Goal: Information Seeking & Learning: Learn about a topic

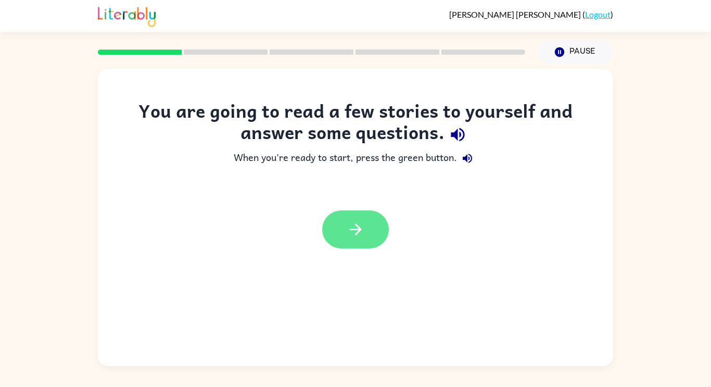
click at [367, 230] on button "button" at bounding box center [355, 229] width 67 height 38
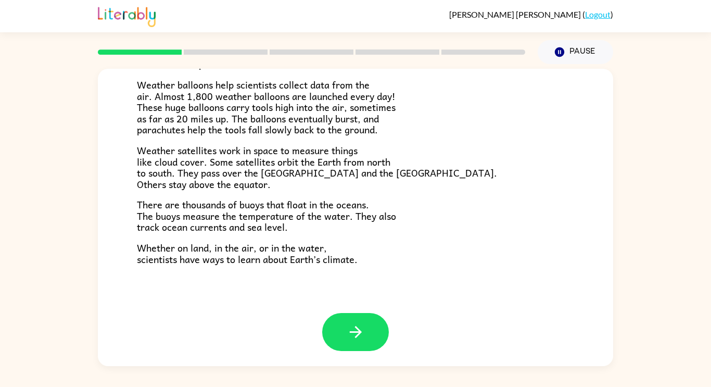
scroll to position [291, 0]
click at [353, 337] on icon "button" at bounding box center [356, 331] width 18 height 18
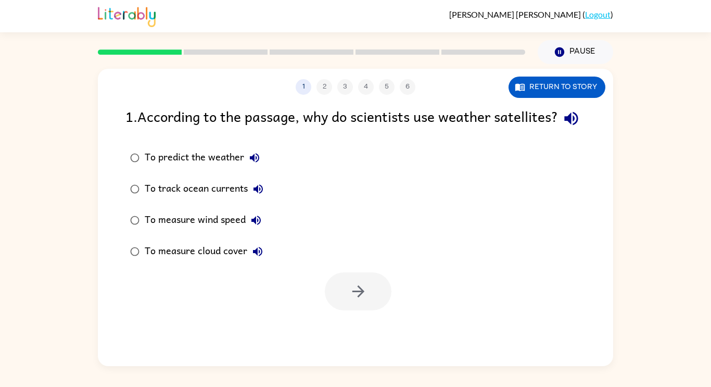
scroll to position [0, 0]
click at [175, 262] on div "To measure cloud cover" at bounding box center [206, 251] width 123 height 21
click at [377, 310] on button "button" at bounding box center [358, 291] width 67 height 38
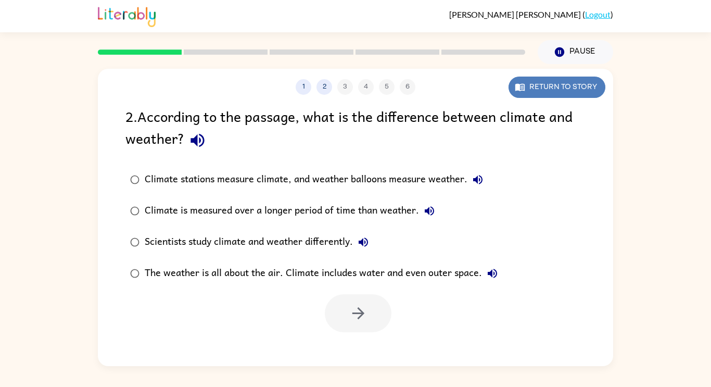
click at [522, 91] on icon "button" at bounding box center [520, 87] width 10 height 10
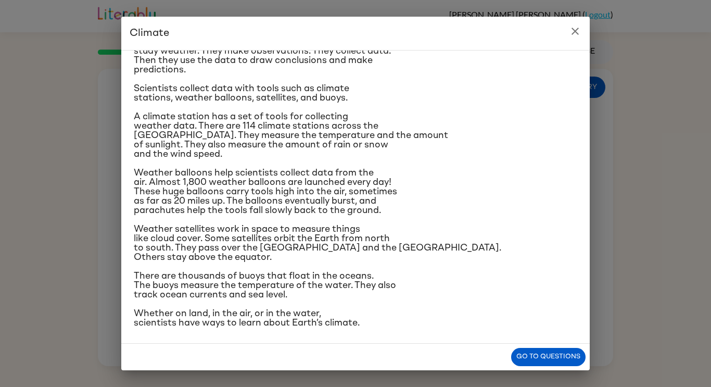
scroll to position [105, 0]
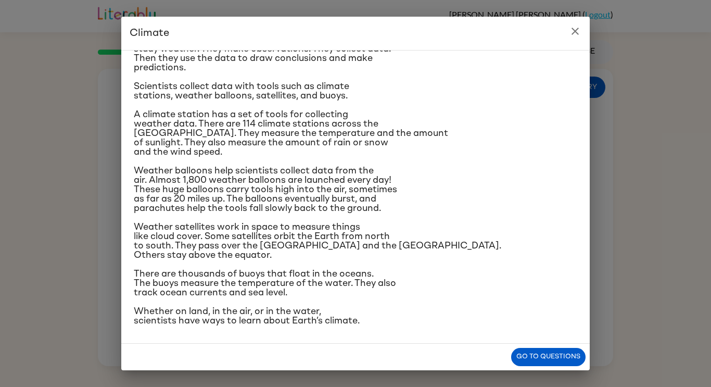
click at [670, 185] on div "Climate Climate is the average of the weather conditions over all four seasons.…" at bounding box center [355, 193] width 711 height 387
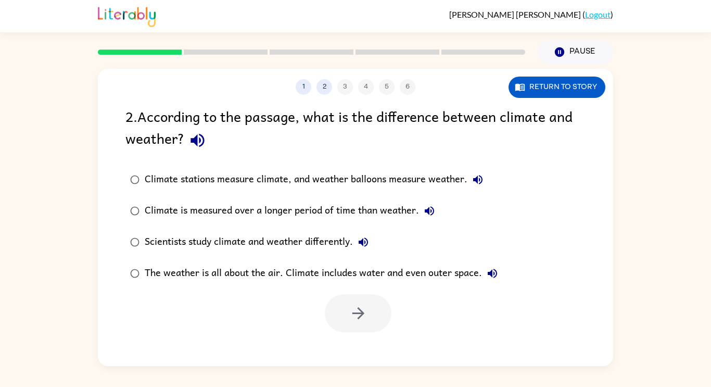
click at [668, 186] on div "1 2 3 4 5 6 Return to story 2 . According to the passage, what is the differenc…" at bounding box center [355, 215] width 711 height 302
click at [575, 91] on button "Return to story" at bounding box center [556, 86] width 97 height 21
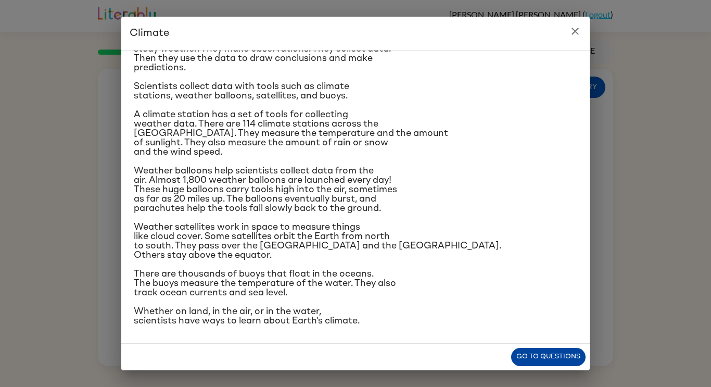
click at [544, 354] on button "Go to questions" at bounding box center [548, 357] width 74 height 18
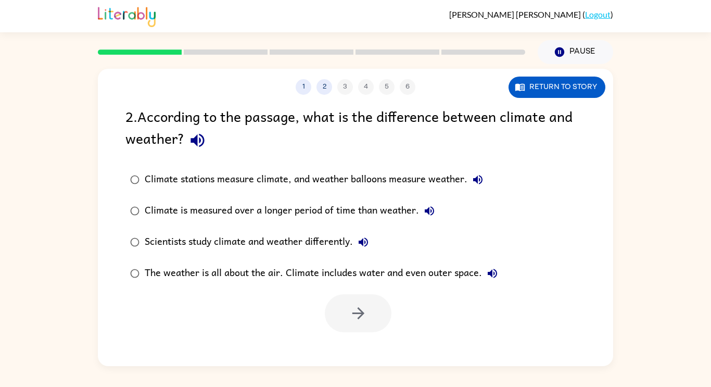
click at [404, 210] on div "Climate is measured over a longer period of time than weather." at bounding box center [292, 210] width 295 height 21
click at [370, 320] on button "button" at bounding box center [358, 313] width 67 height 38
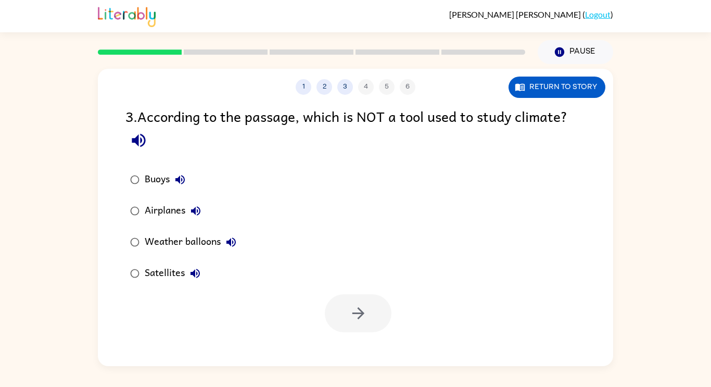
click at [174, 222] on label "Airplanes" at bounding box center [183, 210] width 127 height 31
click at [373, 322] on button "button" at bounding box center [358, 313] width 67 height 38
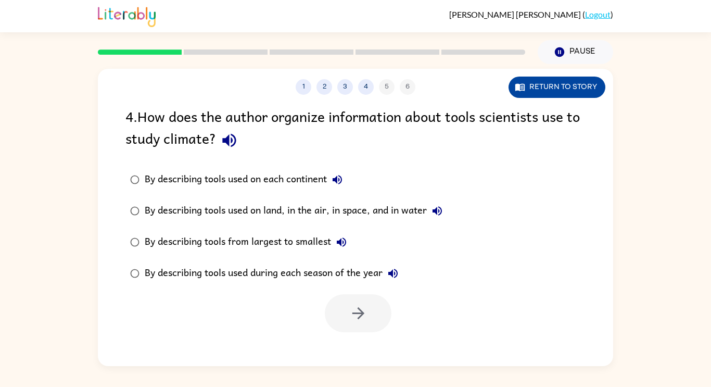
click at [547, 87] on button "Return to story" at bounding box center [556, 86] width 97 height 21
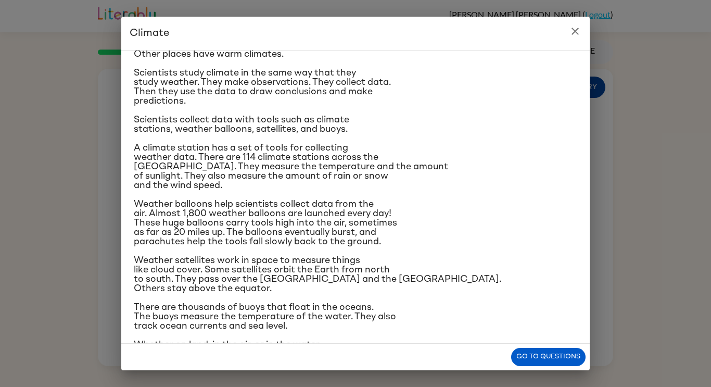
scroll to position [72, 0]
click at [574, 40] on button "close" at bounding box center [574, 31] width 21 height 21
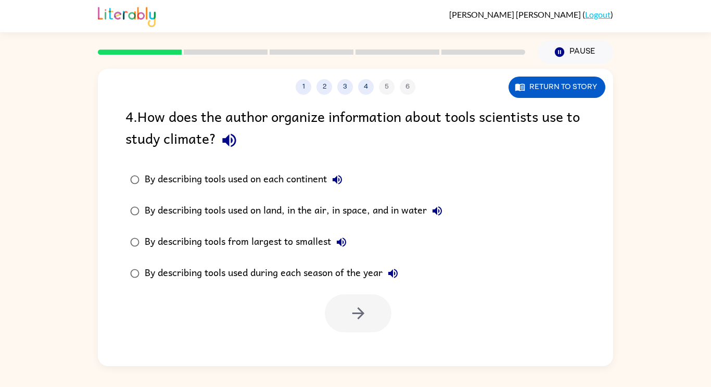
click at [403, 212] on div "By describing tools used on land, in the air, in space, and in water" at bounding box center [296, 210] width 303 height 21
click at [371, 317] on button "button" at bounding box center [358, 313] width 67 height 38
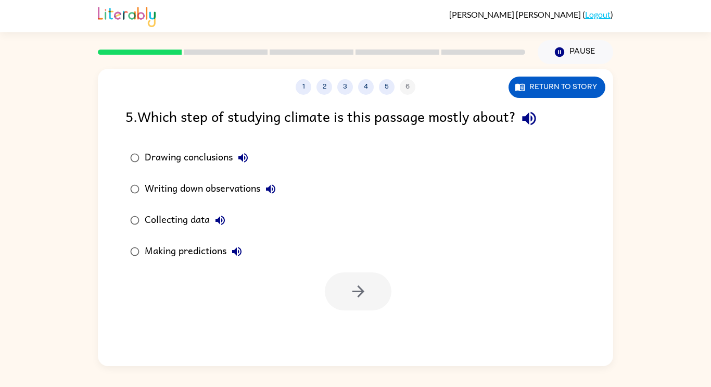
click at [182, 223] on div "Collecting data" at bounding box center [188, 220] width 86 height 21
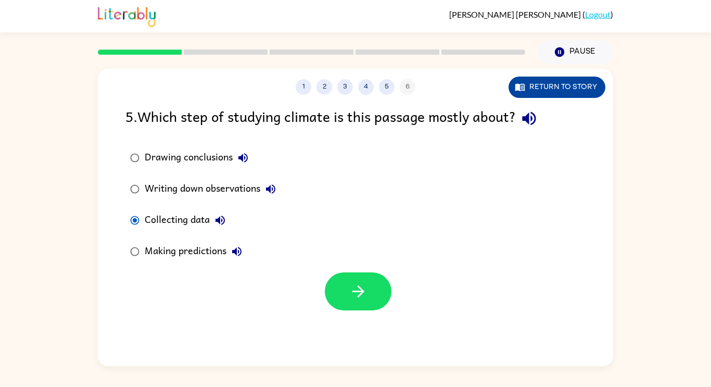
click at [557, 96] on button "Return to story" at bounding box center [556, 86] width 97 height 21
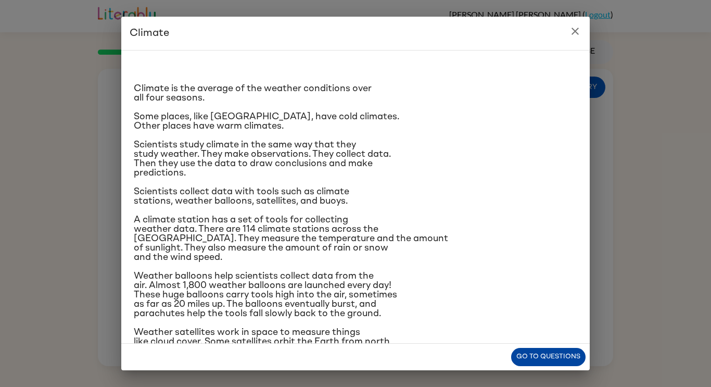
click at [550, 355] on button "Go to questions" at bounding box center [548, 357] width 74 height 18
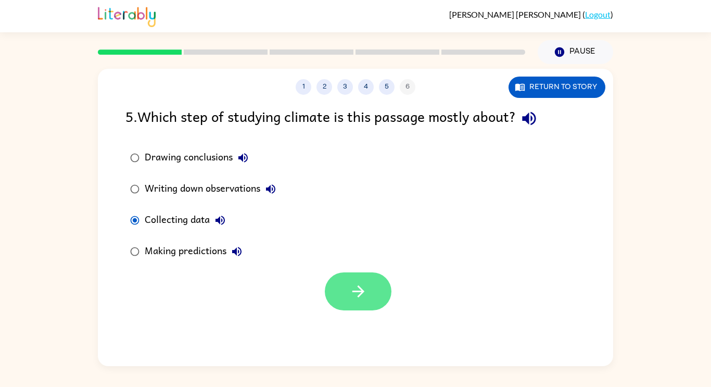
click at [371, 298] on button "button" at bounding box center [358, 291] width 67 height 38
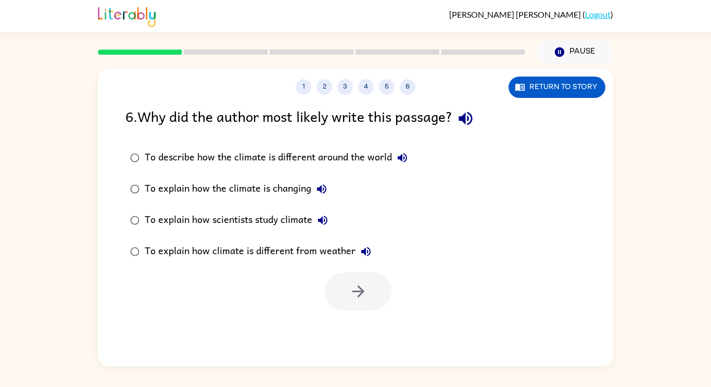
click at [291, 215] on div "To explain how scientists study climate" at bounding box center [239, 220] width 188 height 21
click at [354, 289] on icon "button" at bounding box center [358, 291] width 18 height 18
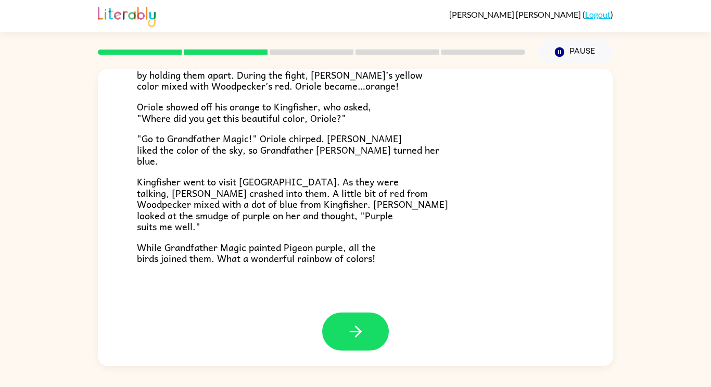
scroll to position [267, 0]
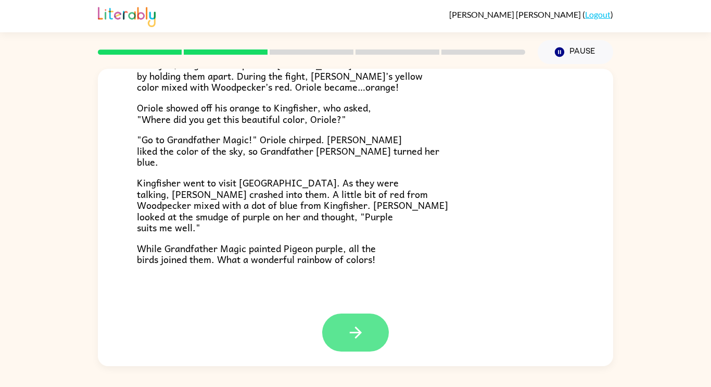
click at [348, 341] on icon "button" at bounding box center [356, 332] width 18 height 18
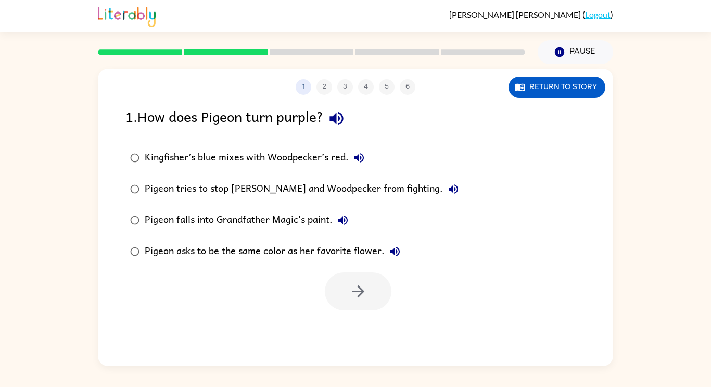
click at [300, 157] on div "Kingfisher’s blue mixes with Woodpecker’s red." at bounding box center [257, 157] width 225 height 21
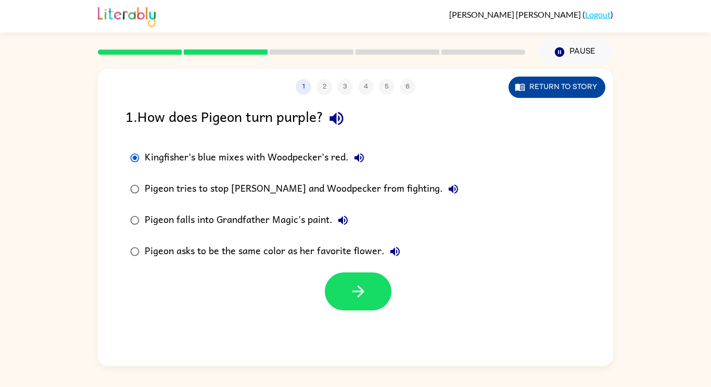
click at [548, 87] on button "Return to story" at bounding box center [556, 86] width 97 height 21
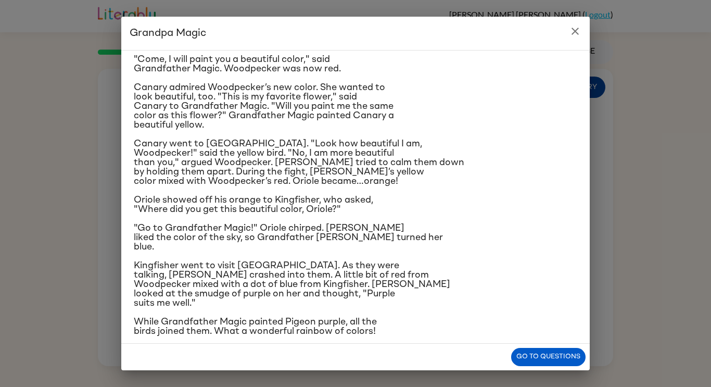
scroll to position [86, 0]
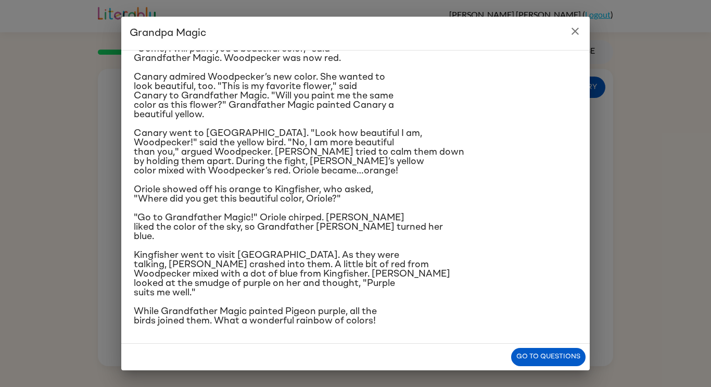
click at [567, 37] on button "close" at bounding box center [574, 31] width 21 height 21
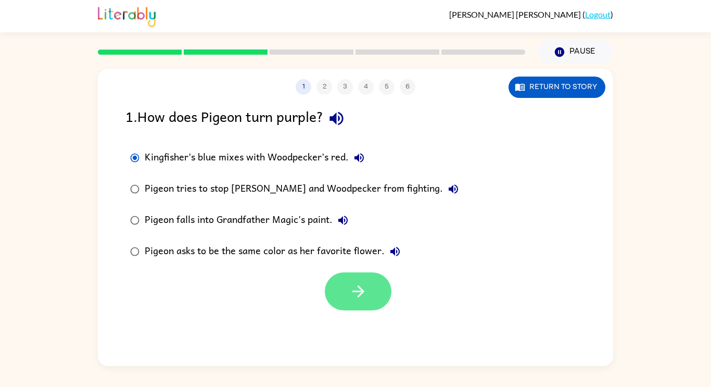
click at [376, 294] on button "button" at bounding box center [358, 291] width 67 height 38
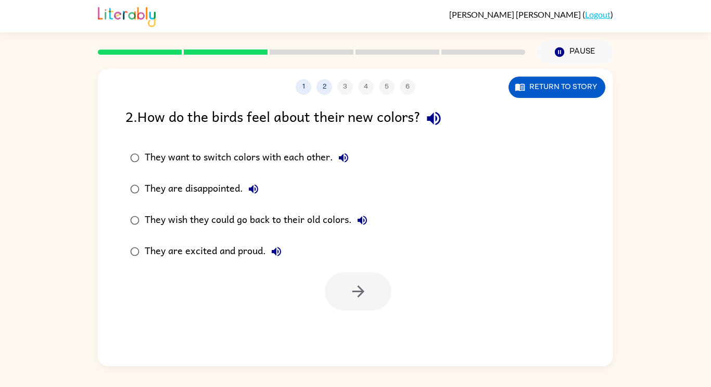
click at [241, 251] on div "They are excited and proud." at bounding box center [216, 251] width 142 height 21
click at [360, 290] on icon "button" at bounding box center [358, 291] width 18 height 18
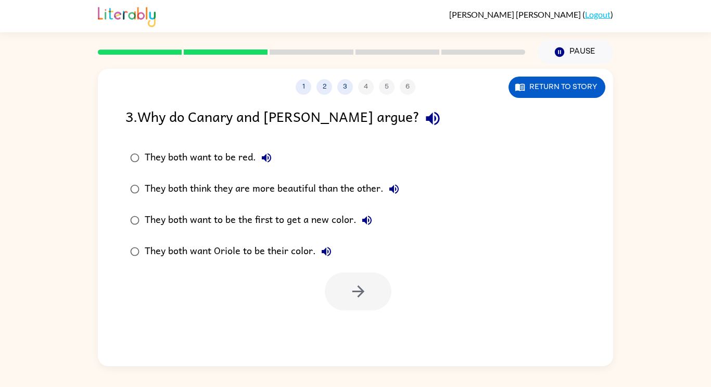
click at [361, 188] on div "They both think they are more beautiful than the other." at bounding box center [275, 188] width 260 height 21
click at [369, 310] on button "button" at bounding box center [358, 291] width 67 height 38
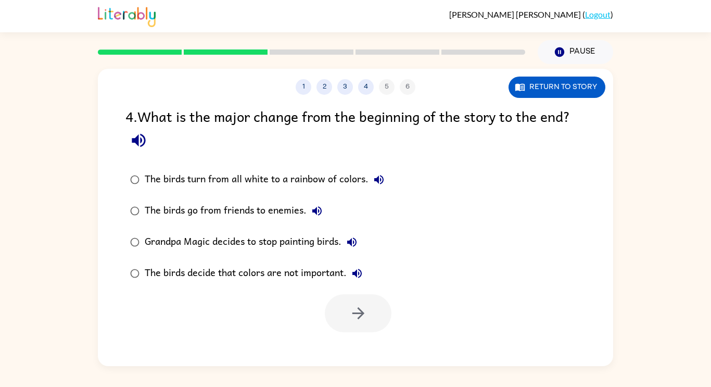
click at [349, 173] on div "The birds turn from all white to a rainbow of colors." at bounding box center [267, 179] width 245 height 21
click at [365, 317] on icon "button" at bounding box center [358, 313] width 18 height 18
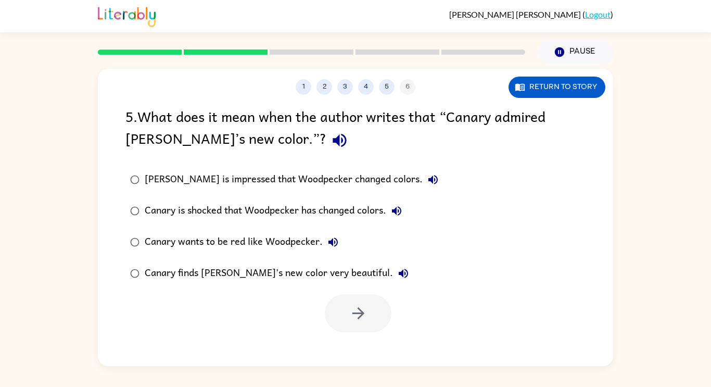
click at [287, 272] on div "Canary finds [PERSON_NAME]'s new color very beautiful." at bounding box center [279, 273] width 269 height 21
click at [344, 305] on button "button" at bounding box center [358, 313] width 67 height 38
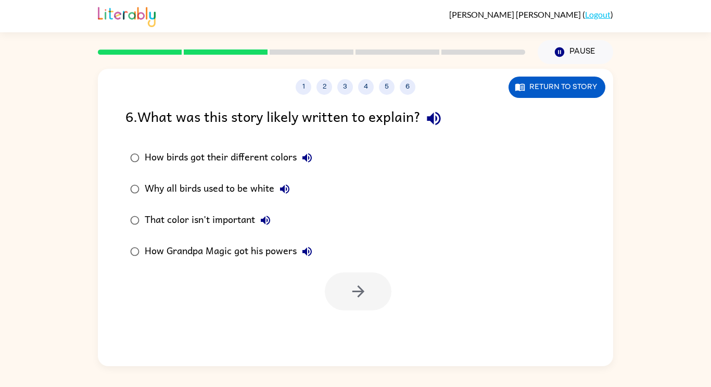
click at [258, 160] on div "How birds got their different colors" at bounding box center [231, 157] width 173 height 21
click at [359, 296] on icon "button" at bounding box center [358, 291] width 12 height 12
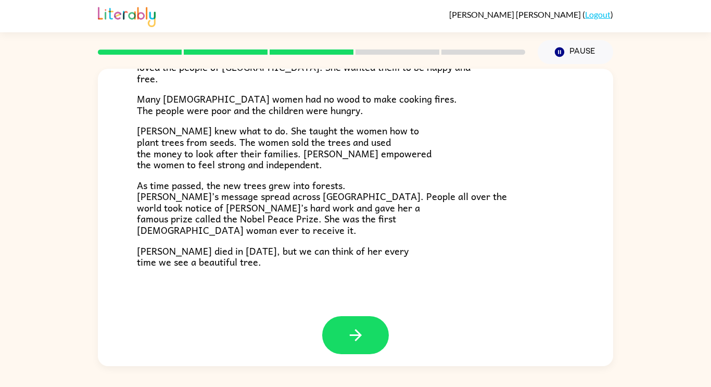
scroll to position [293, 0]
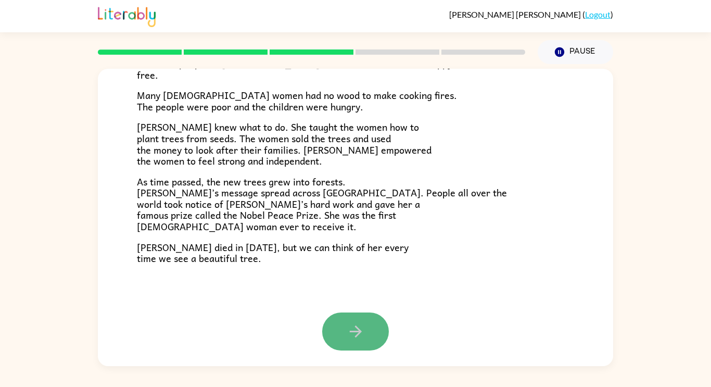
click at [358, 335] on icon "button" at bounding box center [356, 331] width 18 height 18
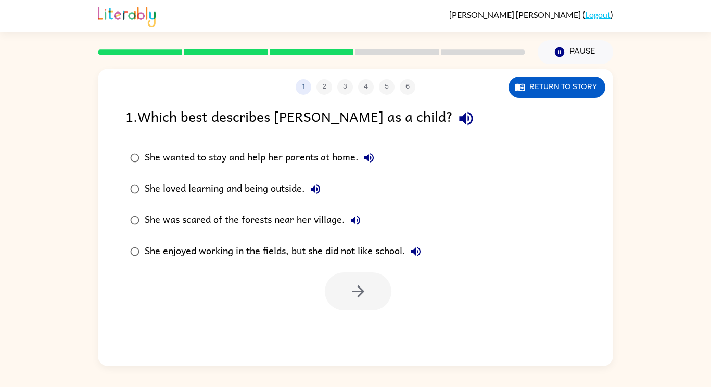
click at [268, 189] on div "She loved learning and being outside." at bounding box center [235, 188] width 181 height 21
click at [350, 291] on icon "button" at bounding box center [358, 291] width 18 height 18
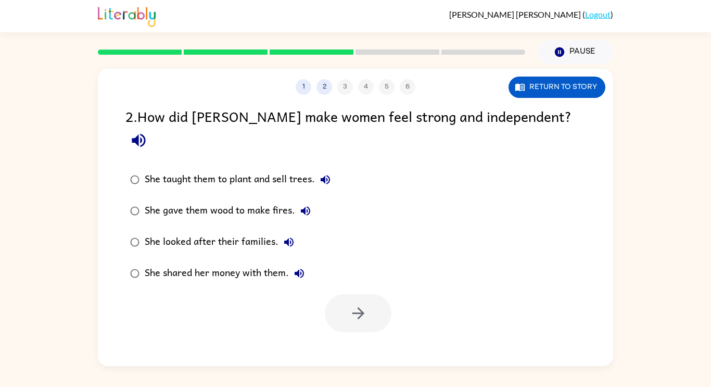
click at [301, 169] on div "She taught them to plant and sell trees." at bounding box center [240, 179] width 191 height 21
click at [373, 298] on button "button" at bounding box center [358, 313] width 67 height 38
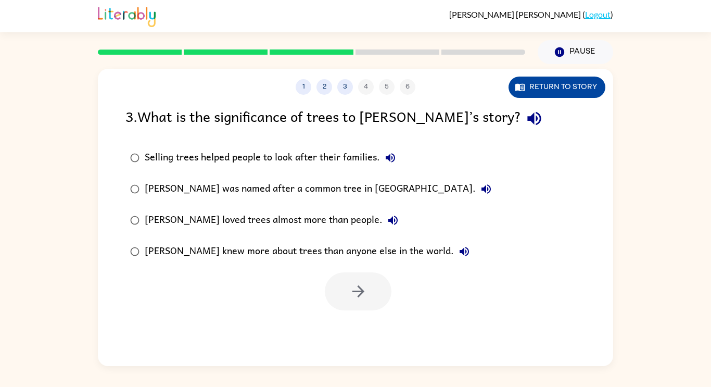
click at [559, 87] on button "Return to story" at bounding box center [556, 86] width 97 height 21
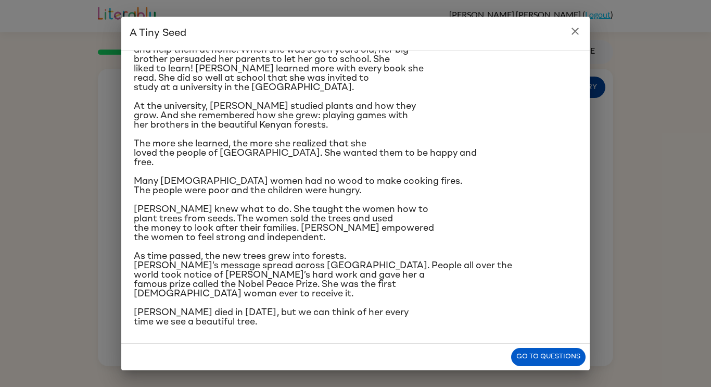
scroll to position [105, 0]
click at [549, 356] on button "Go to questions" at bounding box center [548, 357] width 74 height 18
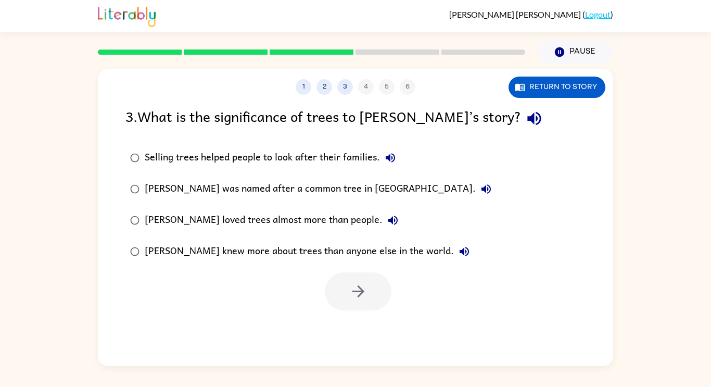
click at [348, 158] on div "Selling trees helped people to look after their families." at bounding box center [273, 157] width 256 height 21
click at [366, 286] on icon "button" at bounding box center [358, 291] width 18 height 18
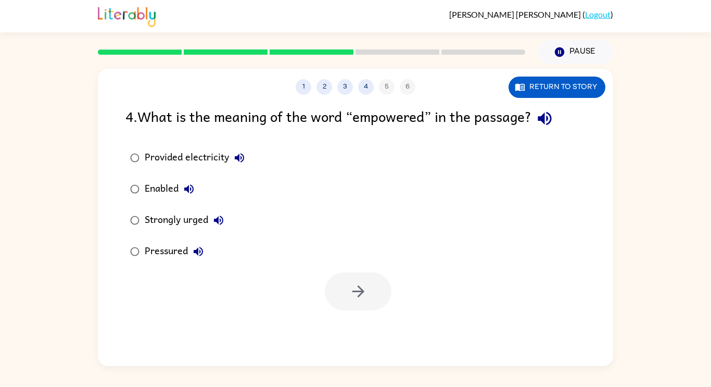
click at [169, 191] on div "Enabled" at bounding box center [172, 188] width 55 height 21
click at [370, 294] on button "button" at bounding box center [358, 291] width 67 height 38
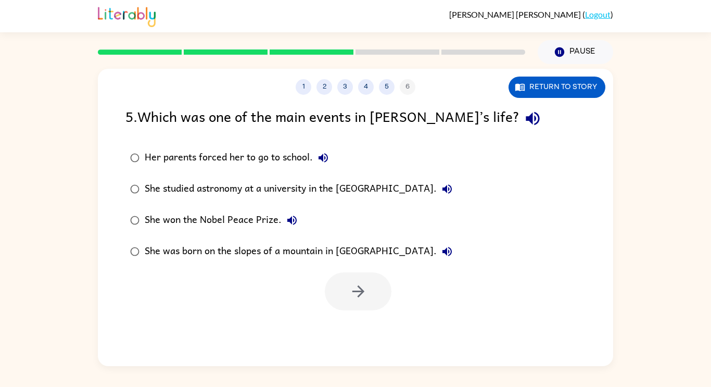
click at [379, 183] on div "She studied astronomy at a university in the [GEOGRAPHIC_DATA]." at bounding box center [301, 188] width 313 height 21
click at [346, 298] on button "button" at bounding box center [358, 291] width 67 height 38
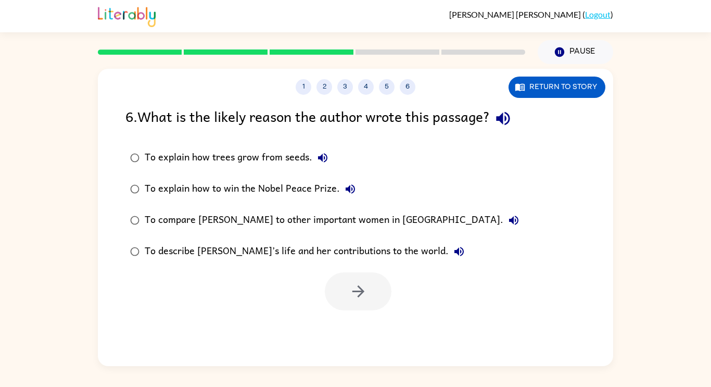
click at [300, 252] on div "To describe [PERSON_NAME]’s life and her contributions to the world." at bounding box center [307, 251] width 325 height 21
click at [336, 287] on button "button" at bounding box center [358, 291] width 67 height 38
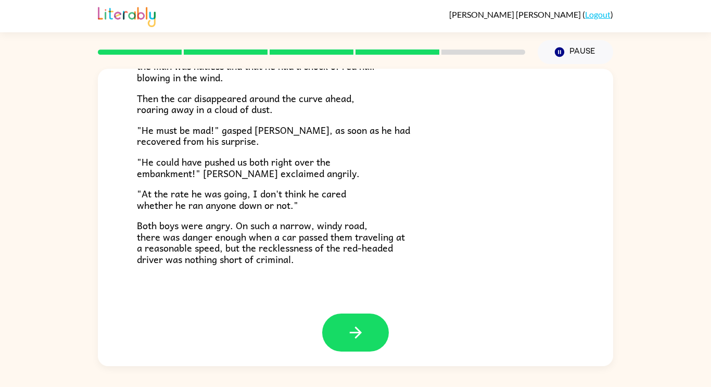
scroll to position [289, 0]
click at [362, 335] on icon "button" at bounding box center [356, 332] width 18 height 18
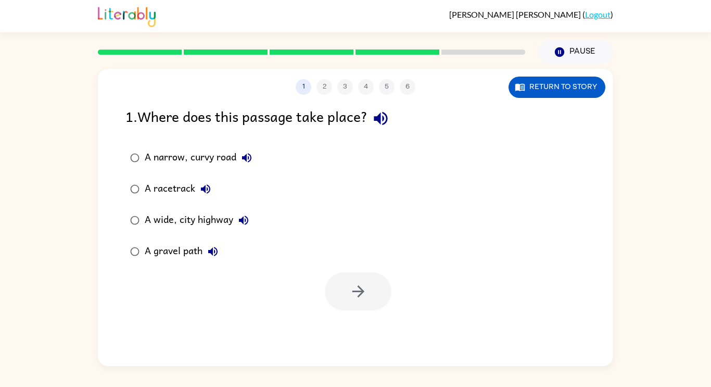
scroll to position [0, 0]
click at [213, 166] on div "A narrow, curvy road" at bounding box center [201, 157] width 112 height 21
click at [351, 289] on icon "button" at bounding box center [358, 291] width 18 height 18
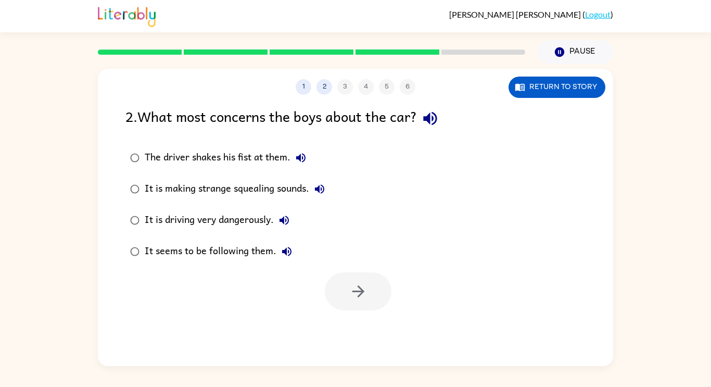
click at [259, 223] on div "It is driving very dangerously." at bounding box center [220, 220] width 150 height 21
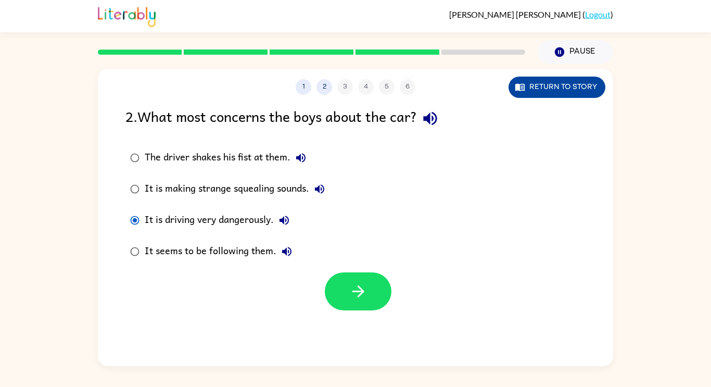
click at [531, 88] on button "Return to story" at bounding box center [556, 86] width 97 height 21
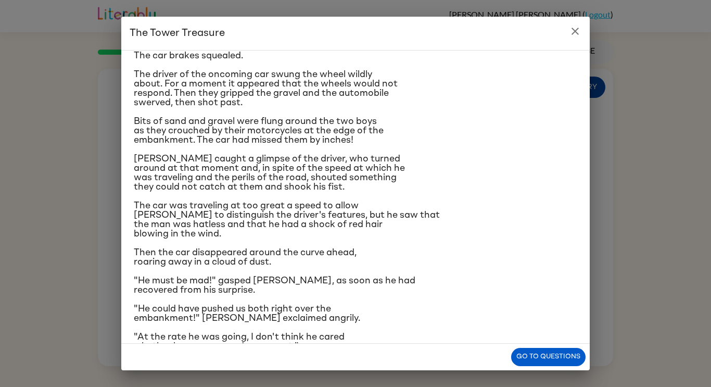
scroll to position [34, 0]
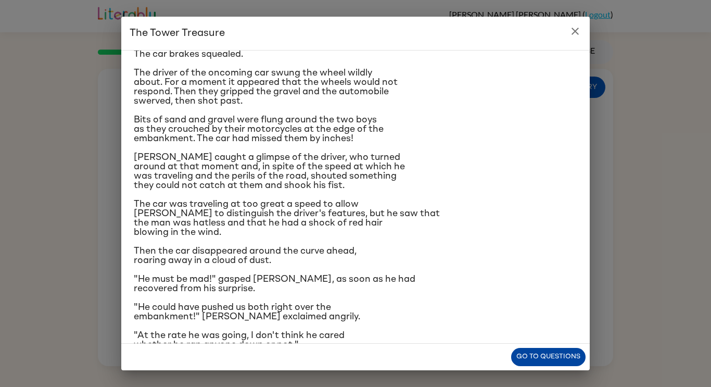
click at [519, 350] on button "Go to questions" at bounding box center [548, 357] width 74 height 18
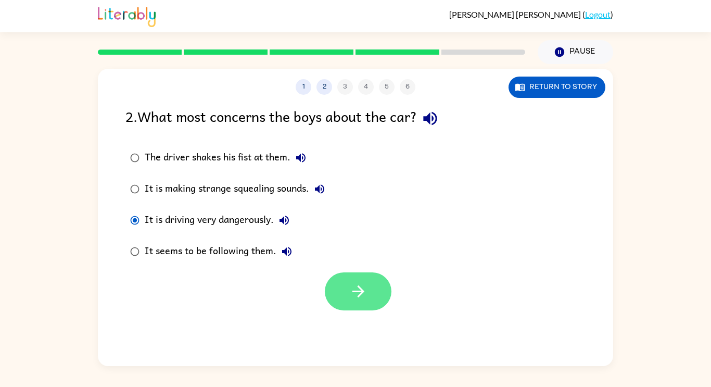
click at [355, 296] on icon "button" at bounding box center [358, 291] width 18 height 18
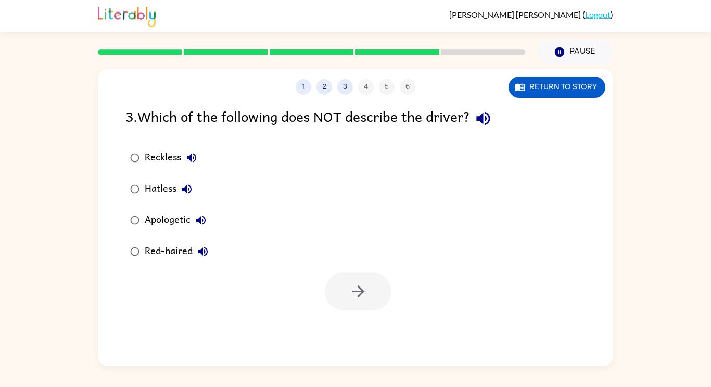
click at [361, 213] on div "Reckless Hatless Apologetic Red-haired" at bounding box center [368, 204] width 487 height 125
click at [159, 226] on div "Apologetic" at bounding box center [178, 220] width 67 height 21
click at [350, 293] on icon "button" at bounding box center [358, 291] width 18 height 18
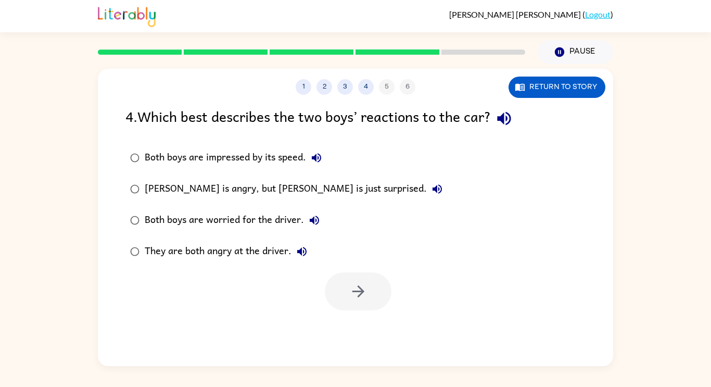
click at [271, 254] on div "They are both angry at the driver." at bounding box center [229, 251] width 168 height 21
click at [391, 279] on div at bounding box center [358, 291] width 67 height 38
click at [380, 294] on button "button" at bounding box center [358, 291] width 67 height 38
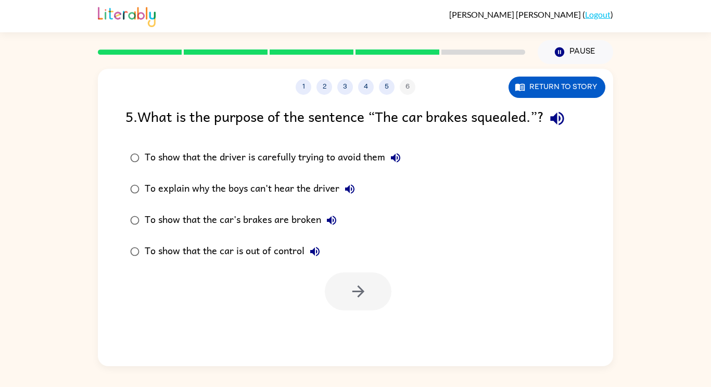
click at [258, 254] on div "To show that the car is out of control" at bounding box center [235, 251] width 181 height 21
click at [379, 296] on button "button" at bounding box center [358, 291] width 67 height 38
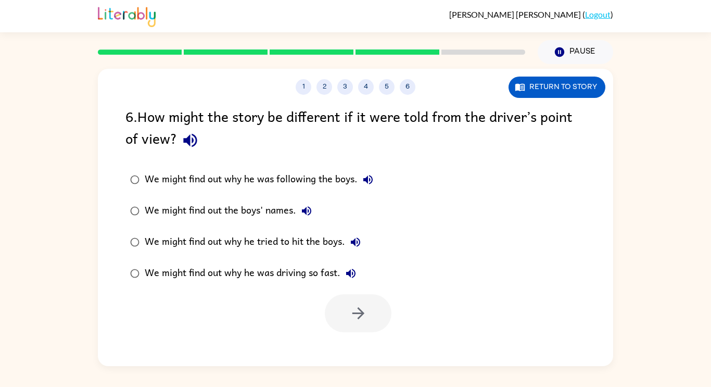
click at [273, 281] on div "We might find out why he was driving so fast." at bounding box center [253, 273] width 216 height 21
click at [342, 312] on button "button" at bounding box center [358, 313] width 67 height 38
